Goal: Information Seeking & Learning: Learn about a topic

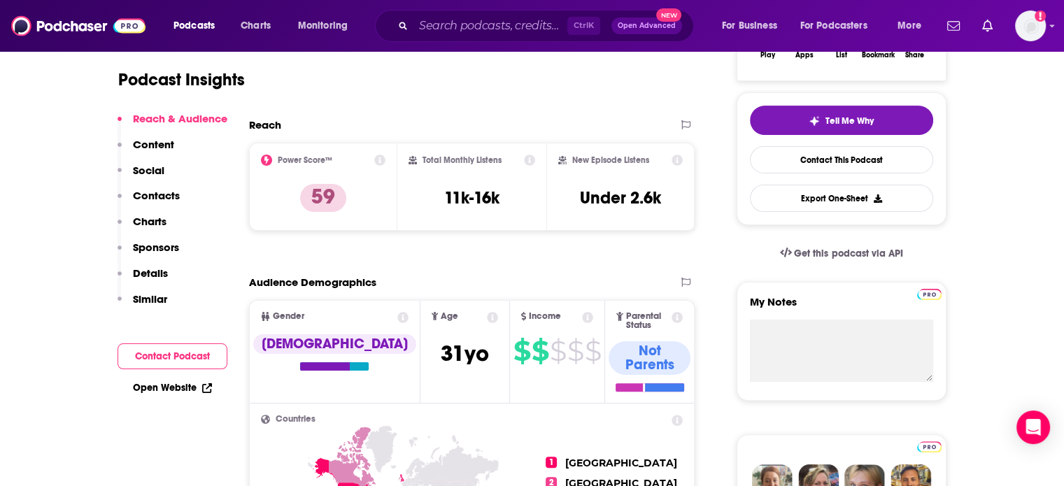
scroll to position [286, 0]
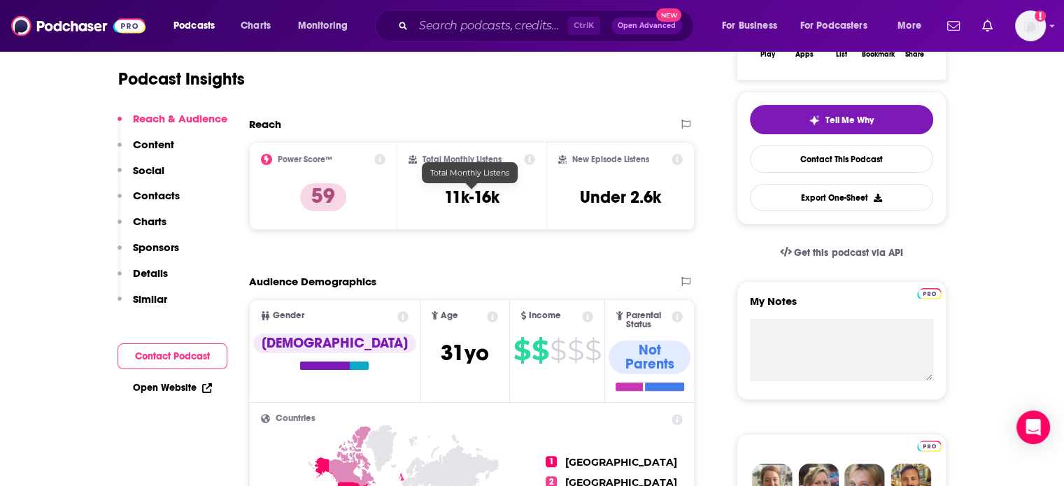
click at [466, 192] on h3 "11k-16k" at bounding box center [471, 197] width 55 height 21
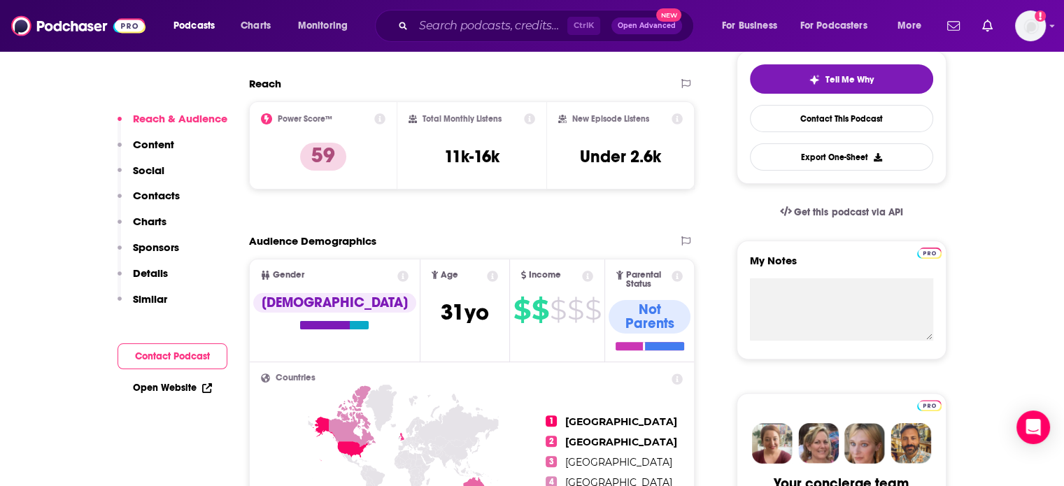
scroll to position [326, 0]
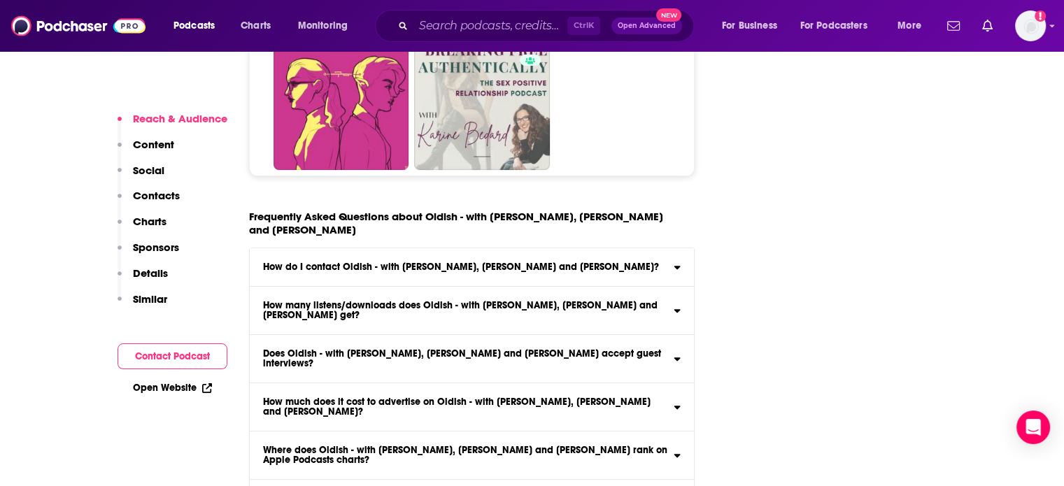
click at [672, 301] on div "How many listens/downloads does Oldish - with [PERSON_NAME], [PERSON_NAME] and …" at bounding box center [472, 311] width 445 height 20
click at [0, 0] on input "How many listens/downloads does Oldish - with [PERSON_NAME], [PERSON_NAME] and …" at bounding box center [0, 0] width 0 height 0
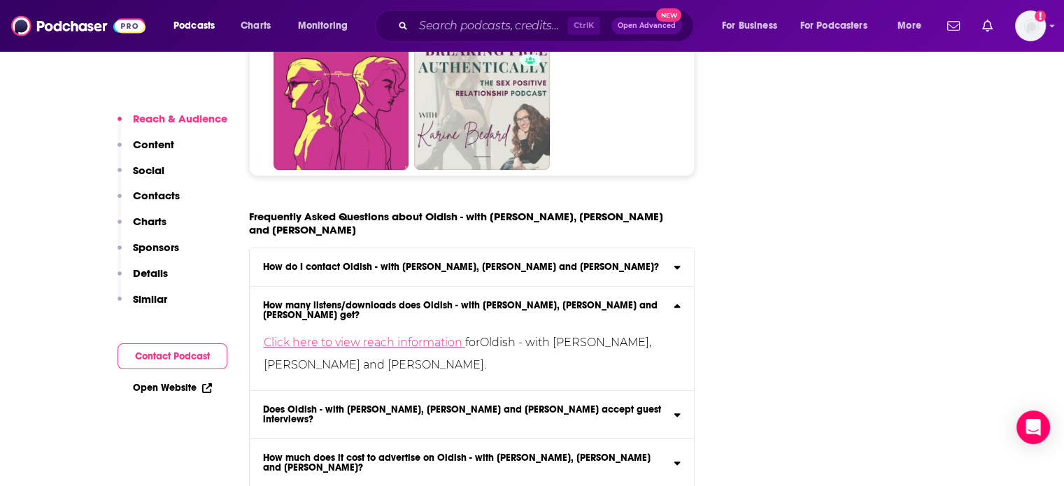
click at [425, 336] on link "Click here to view reach information" at bounding box center [365, 342] width 202 height 13
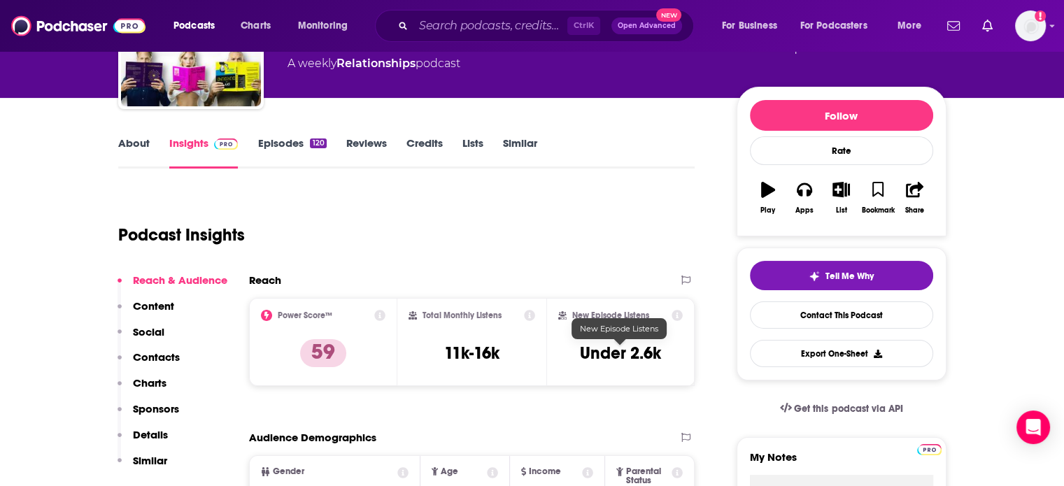
scroll to position [129, 0]
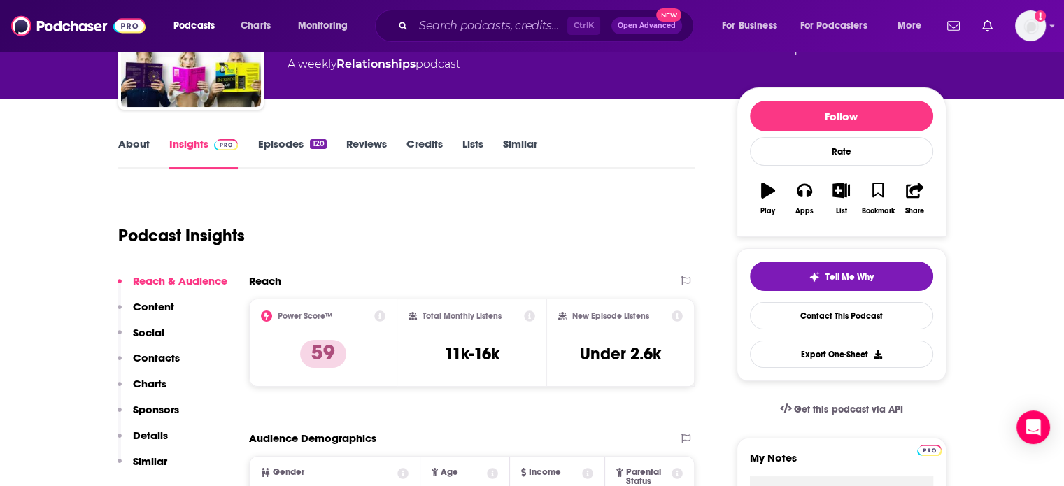
click at [532, 315] on icon at bounding box center [529, 316] width 11 height 11
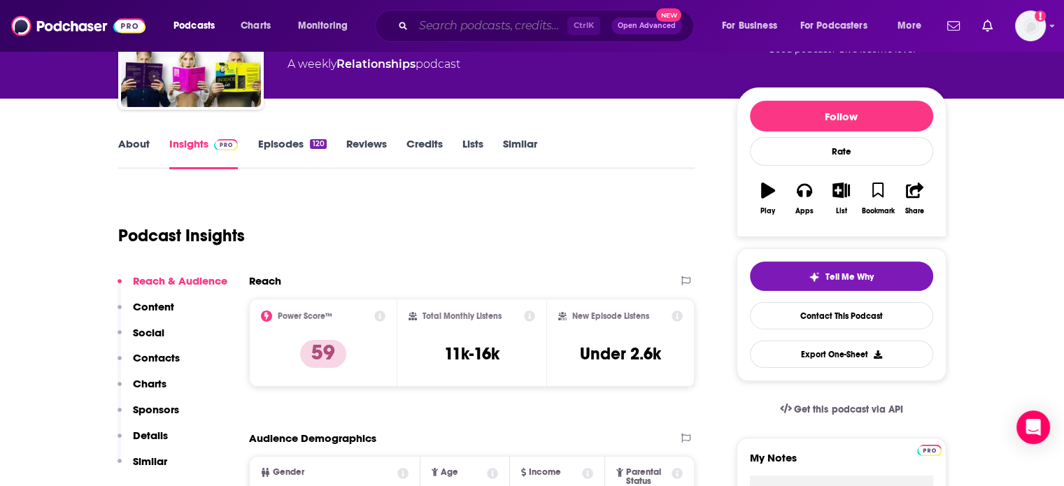
click at [488, 22] on input "Search podcasts, credits, & more..." at bounding box center [491, 26] width 154 height 22
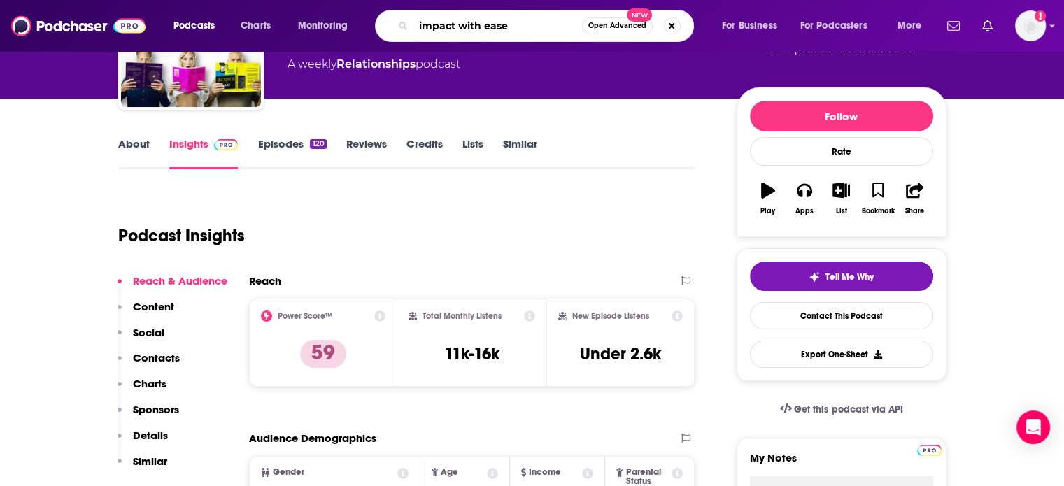
type input "impact with ease"
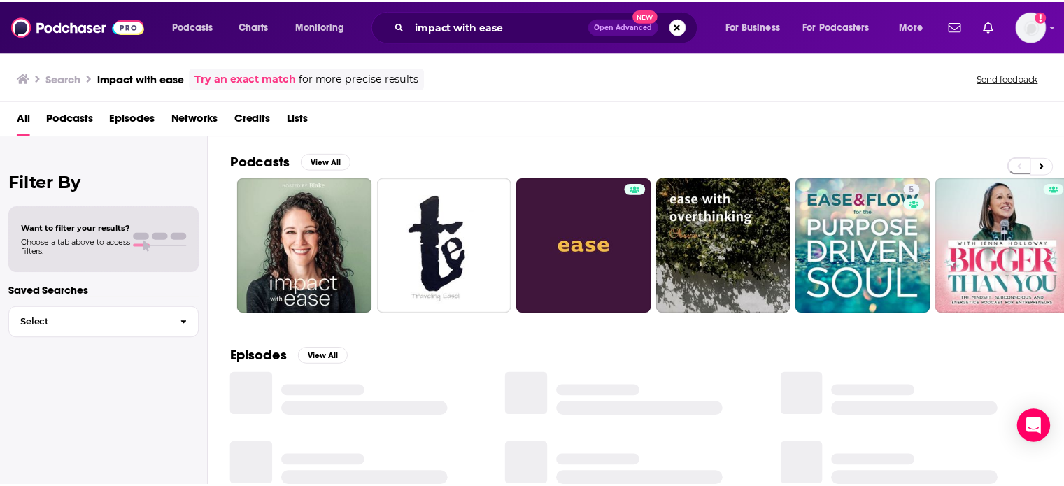
scroll to position [29, 0]
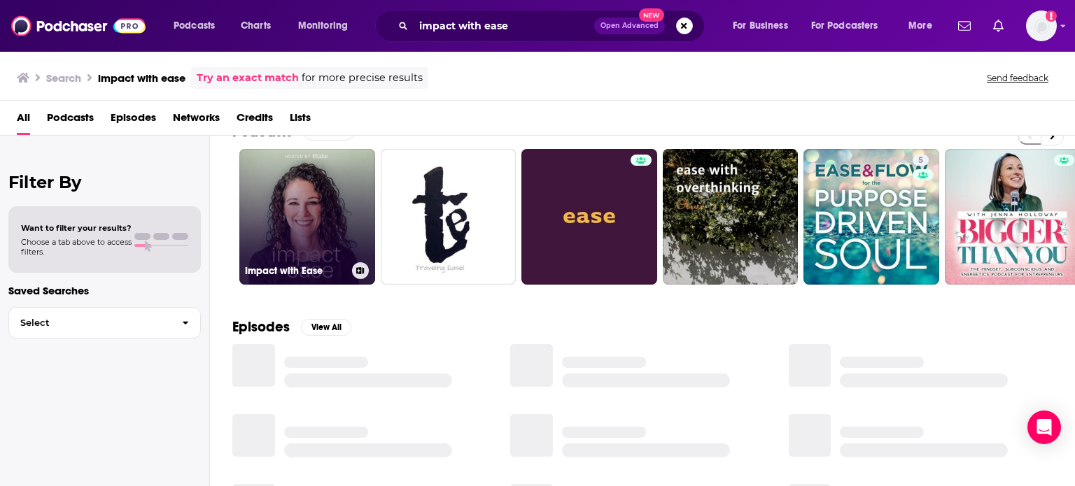
click at [298, 209] on link "Impact with Ease" at bounding box center [307, 217] width 136 height 136
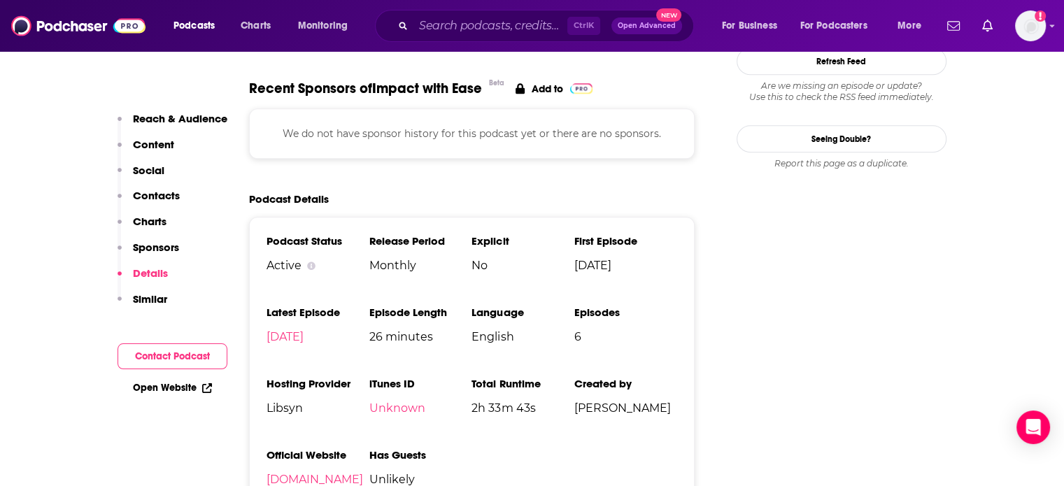
scroll to position [1351, 0]
click at [153, 117] on p "Reach & Audience" at bounding box center [180, 118] width 94 height 13
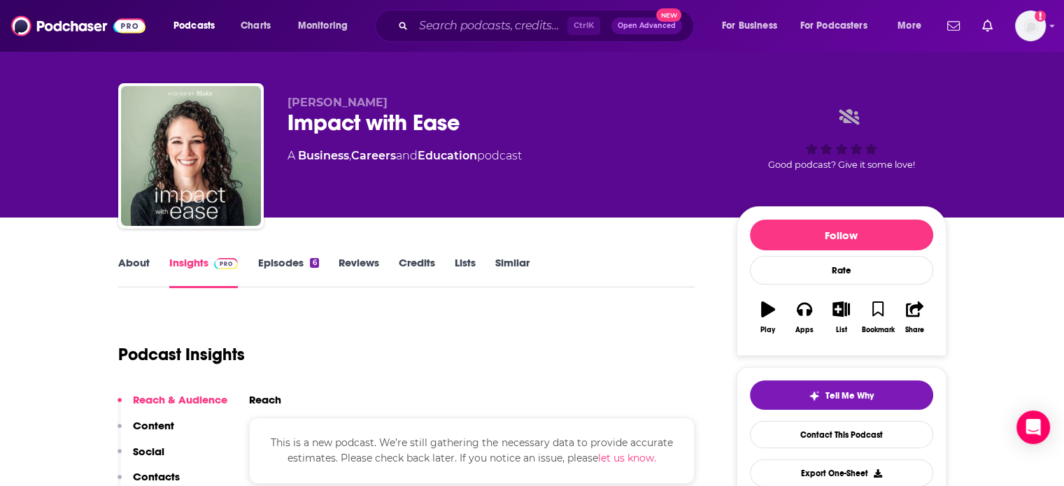
scroll to position [0, 0]
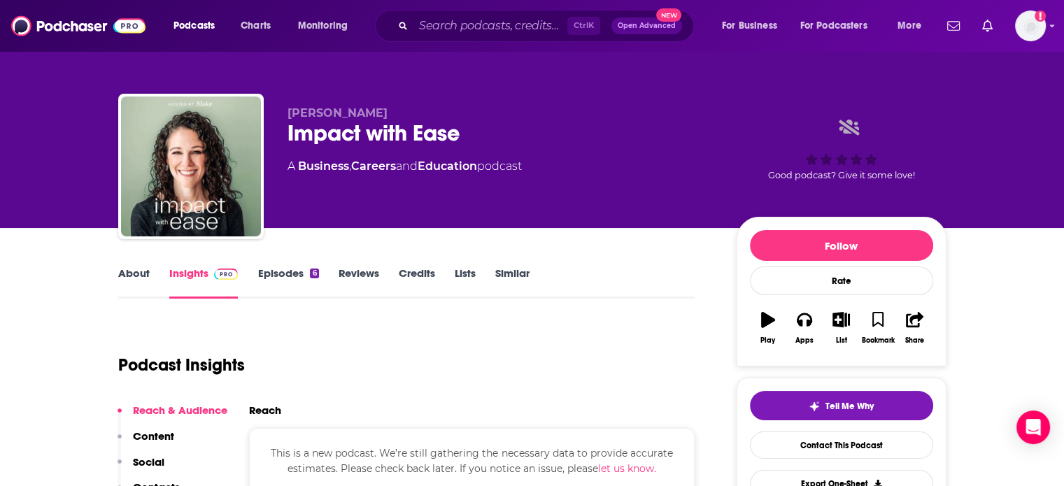
click at [136, 273] on link "About" at bounding box center [133, 283] width 31 height 32
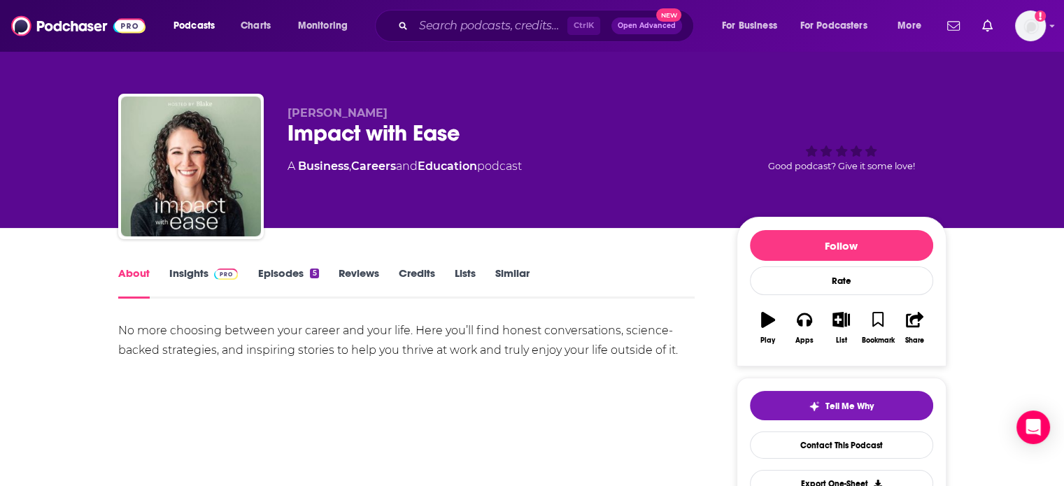
scroll to position [157, 0]
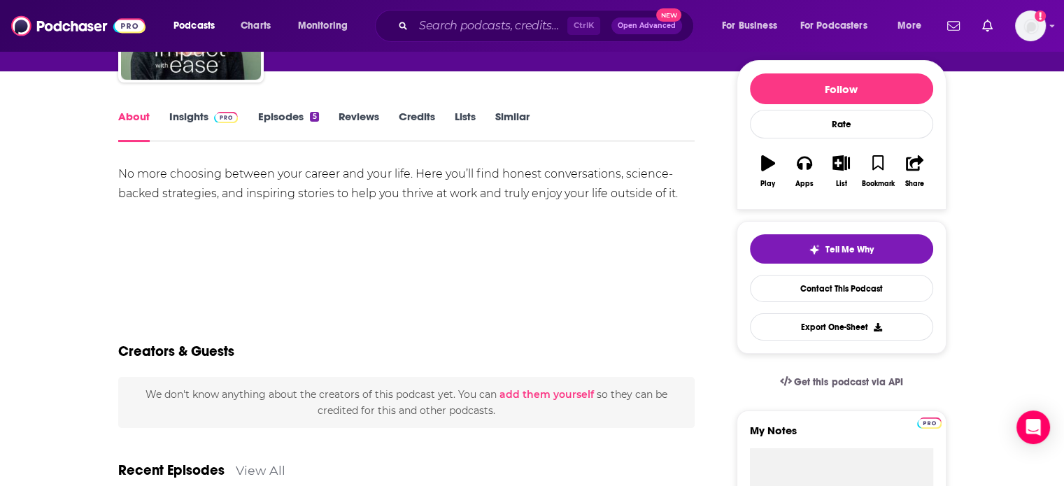
click at [186, 118] on link "Insights" at bounding box center [203, 126] width 69 height 32
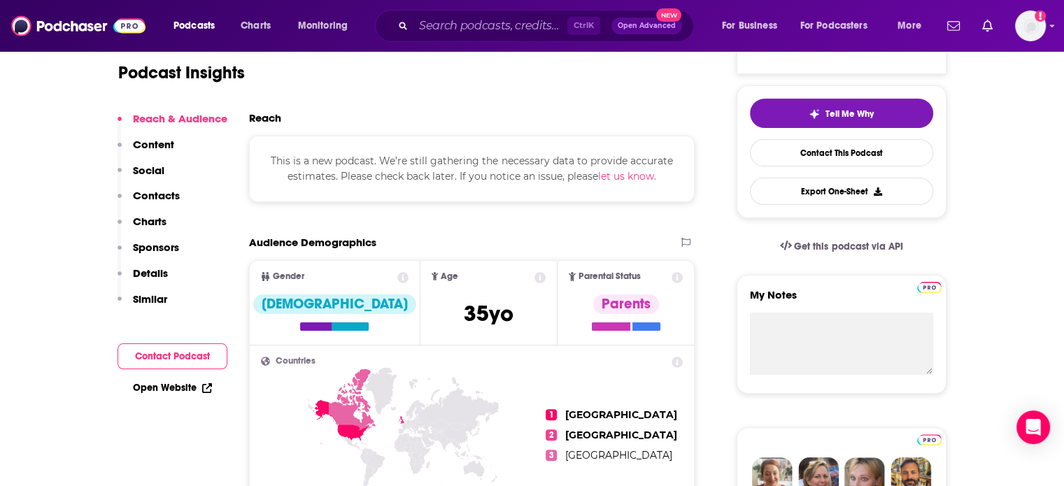
scroll to position [293, 0]
